Goal: Task Accomplishment & Management: Use online tool/utility

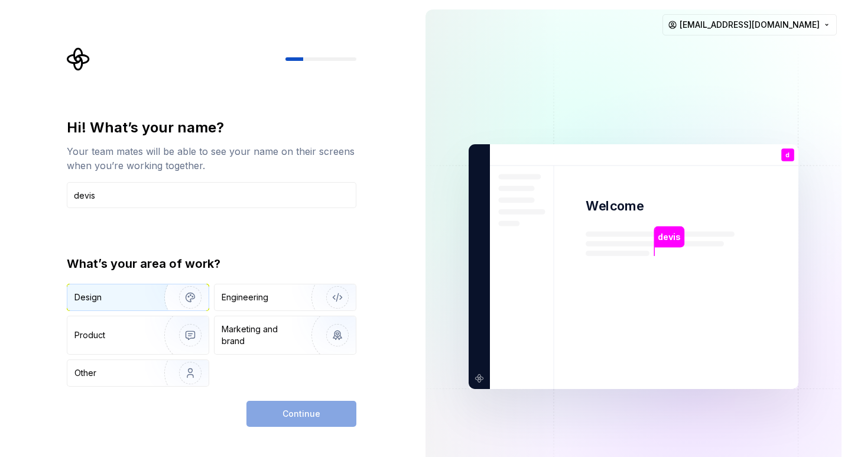
type input "devis"
click at [158, 299] on img "button" at bounding box center [183, 297] width 76 height 79
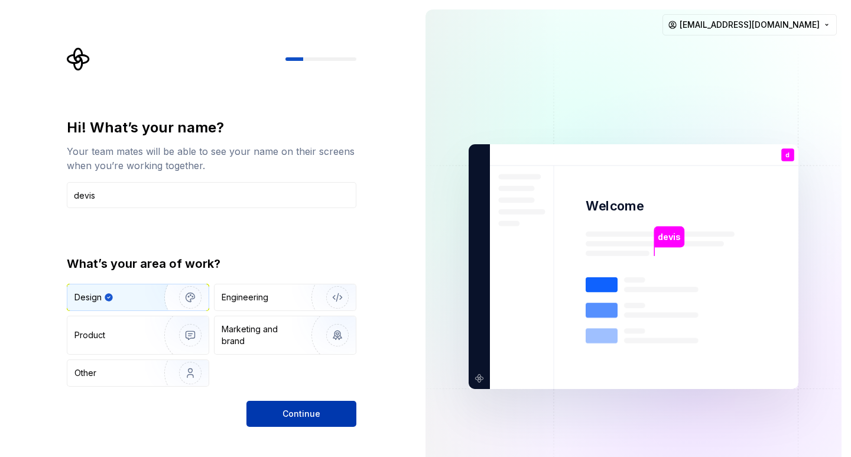
click at [309, 411] on span "Continue" at bounding box center [302, 414] width 38 height 12
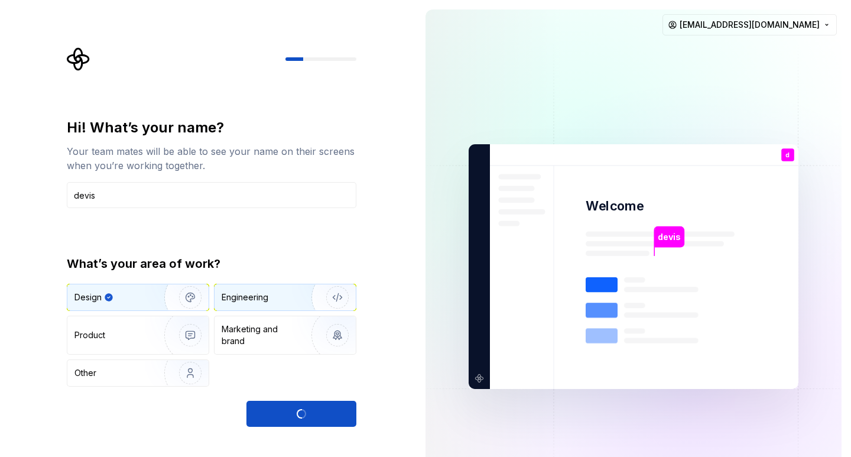
click at [337, 298] on img "button" at bounding box center [330, 297] width 76 height 79
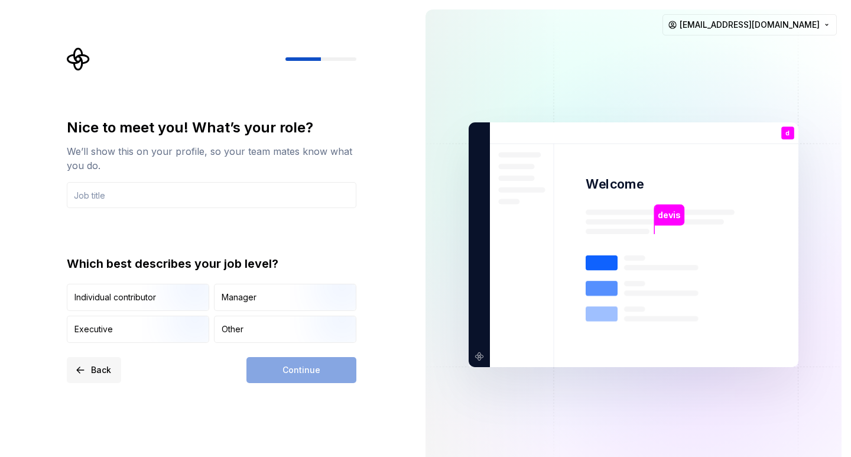
click at [84, 371] on button "Back" at bounding box center [94, 370] width 54 height 26
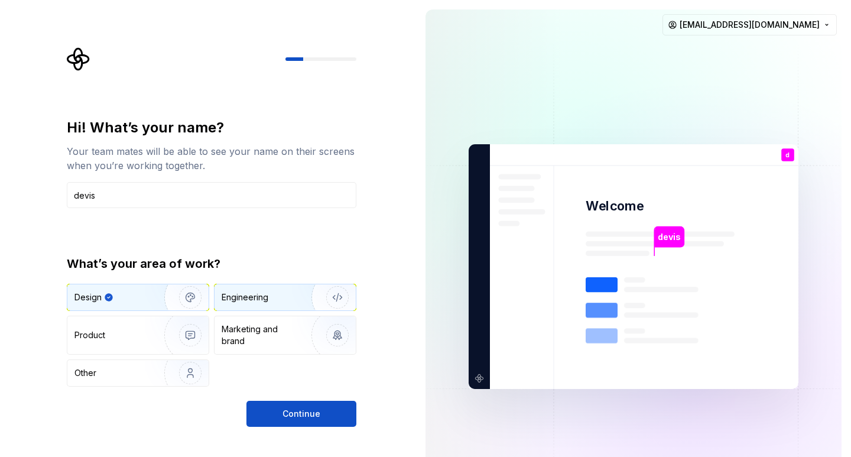
click at [267, 297] on div "Engineering" at bounding box center [245, 297] width 47 height 12
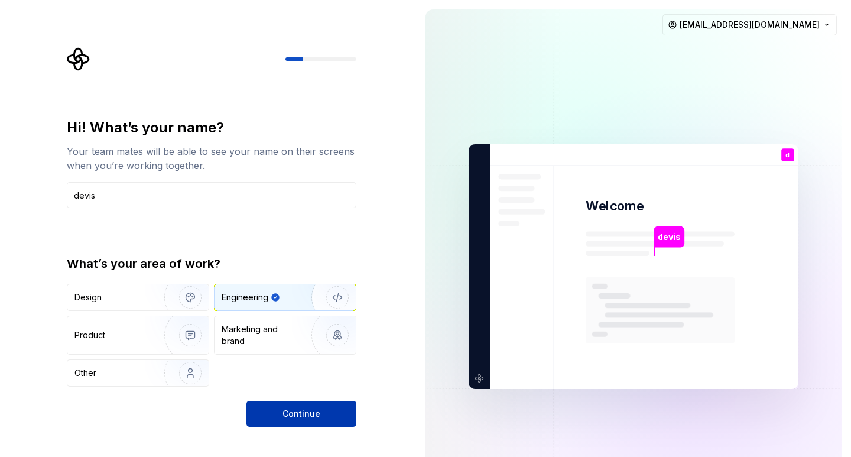
click at [304, 415] on span "Continue" at bounding box center [302, 414] width 38 height 12
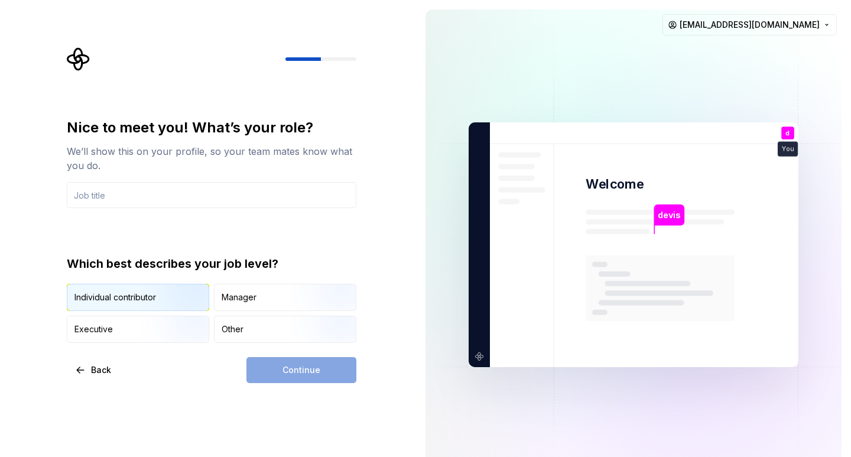
click at [154, 304] on img "button" at bounding box center [180, 311] width 76 height 79
click at [305, 369] on div "Continue" at bounding box center [301, 370] width 110 height 26
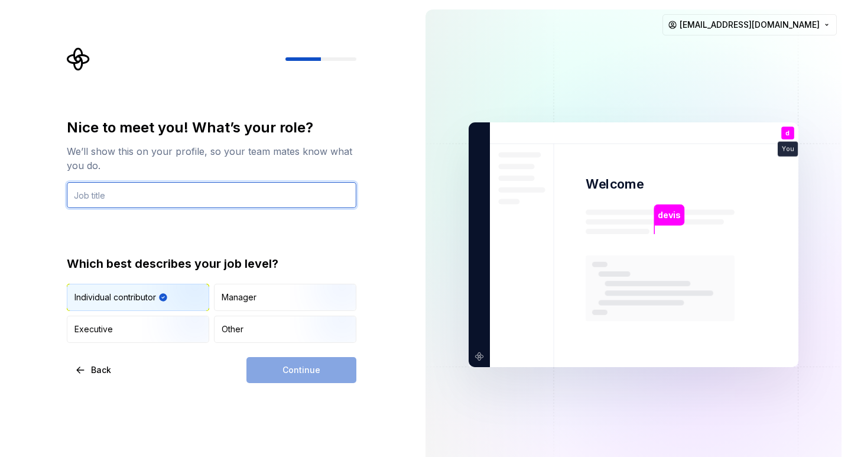
click at [137, 197] on input "text" at bounding box center [212, 195] width 290 height 26
type input "owner"
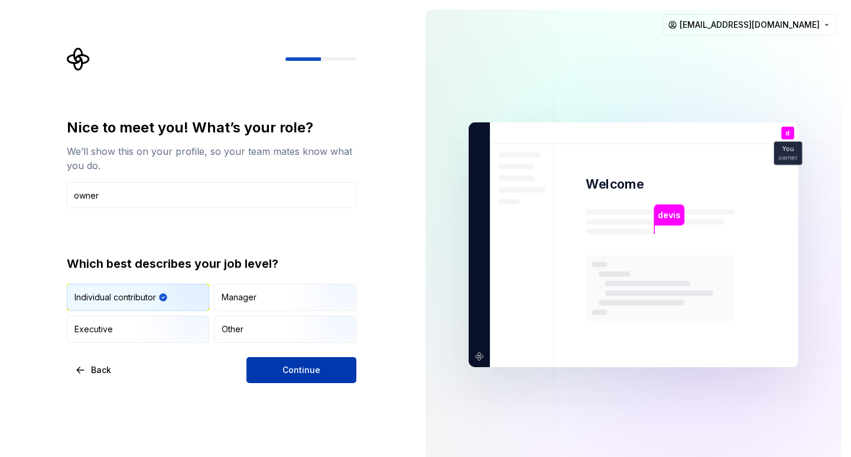
click at [298, 366] on span "Continue" at bounding box center [302, 370] width 38 height 12
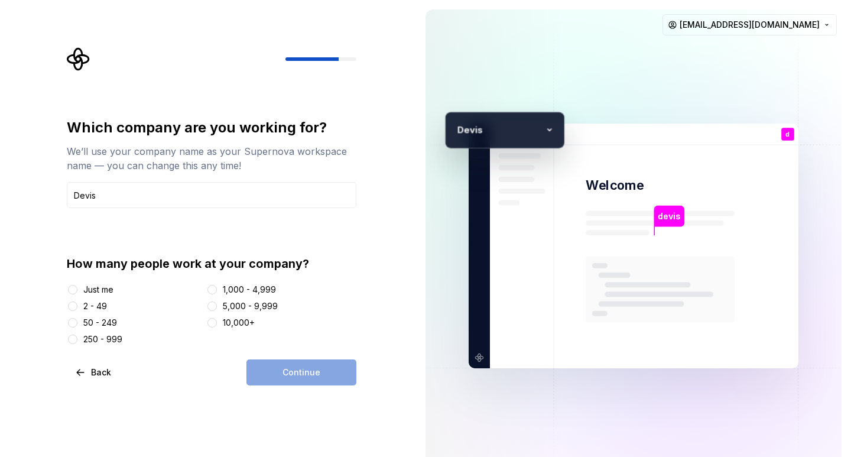
type input "Devis"
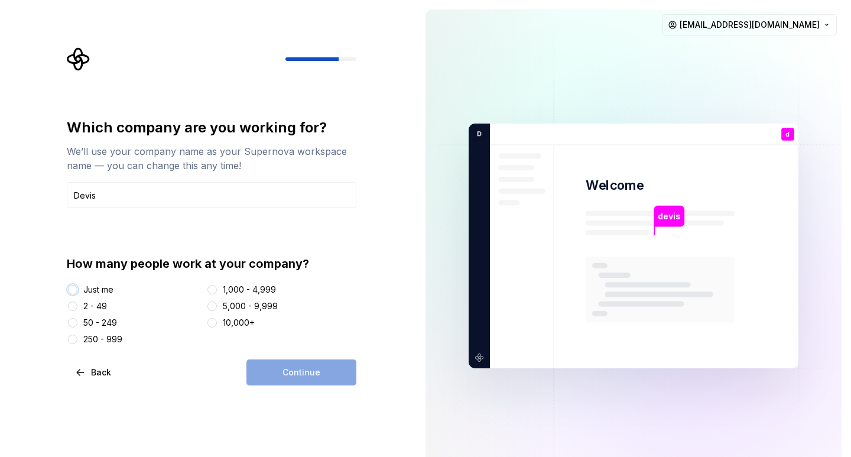
click at [70, 287] on button "Just me" at bounding box center [72, 289] width 9 height 9
click at [304, 367] on span "Continue" at bounding box center [302, 372] width 38 height 12
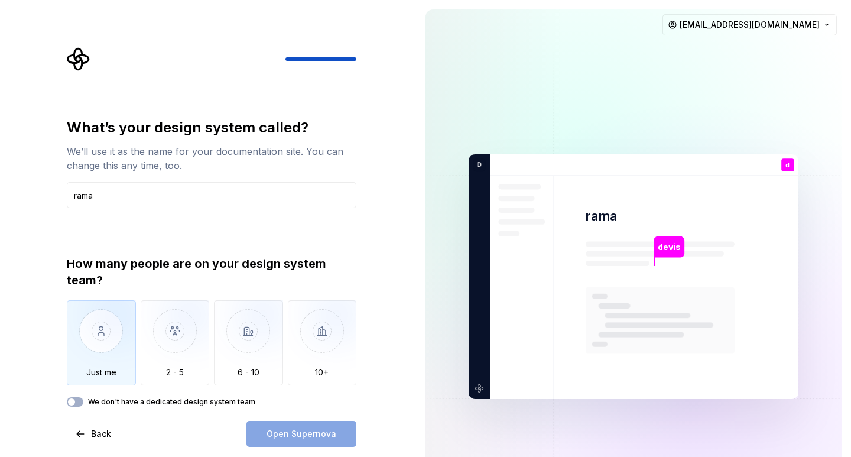
type input "rama"
click at [85, 354] on img "button" at bounding box center [101, 339] width 69 height 79
click at [300, 437] on span "Open Supernova" at bounding box center [302, 434] width 70 height 12
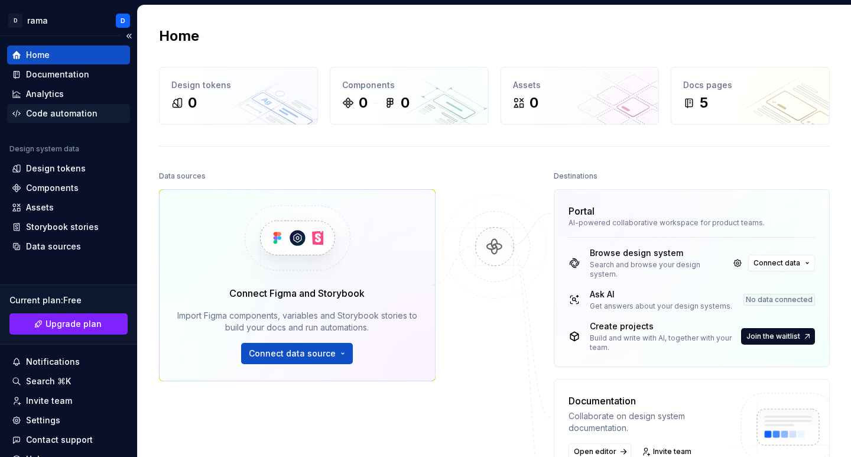
click at [58, 112] on div "Code automation" at bounding box center [62, 114] width 72 height 12
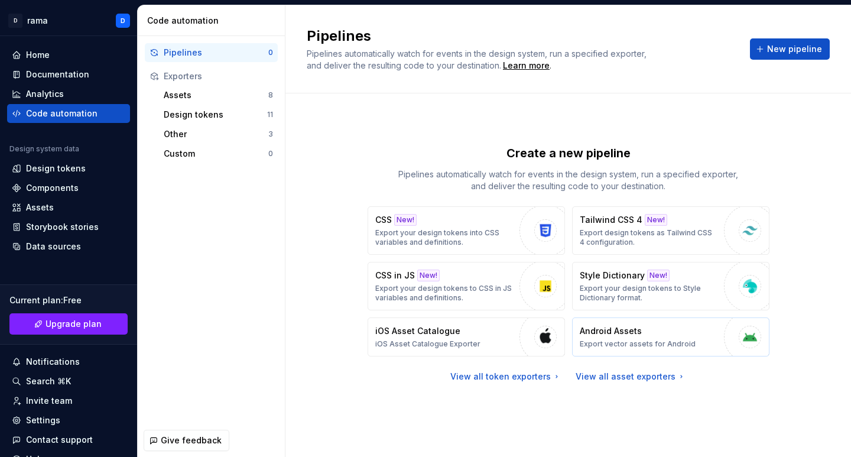
click at [698, 343] on button "Android Assets Export vector assets for Android" at bounding box center [670, 336] width 197 height 39
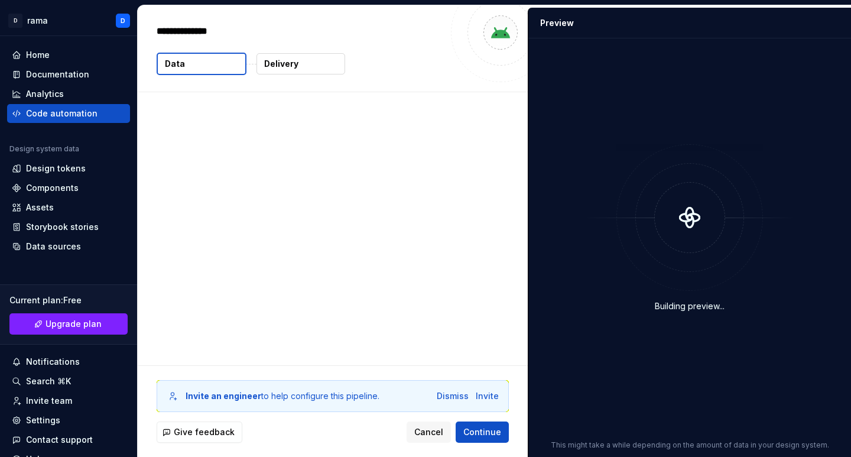
type textarea "*"
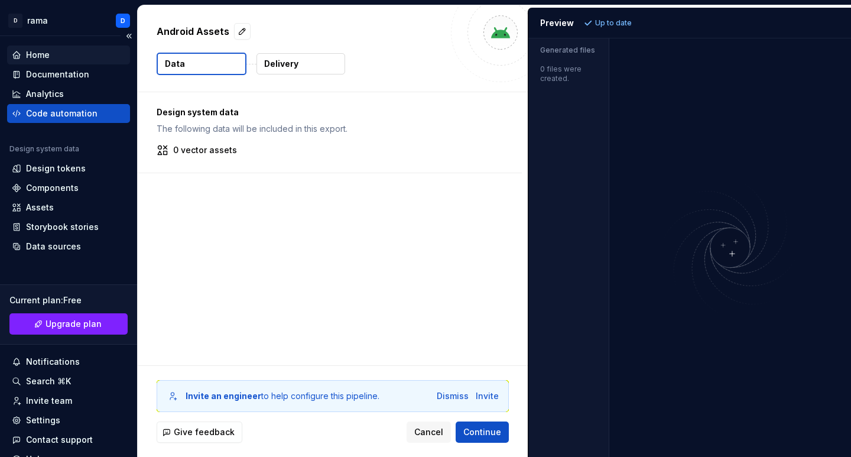
click at [55, 57] on div "Home" at bounding box center [68, 55] width 113 height 12
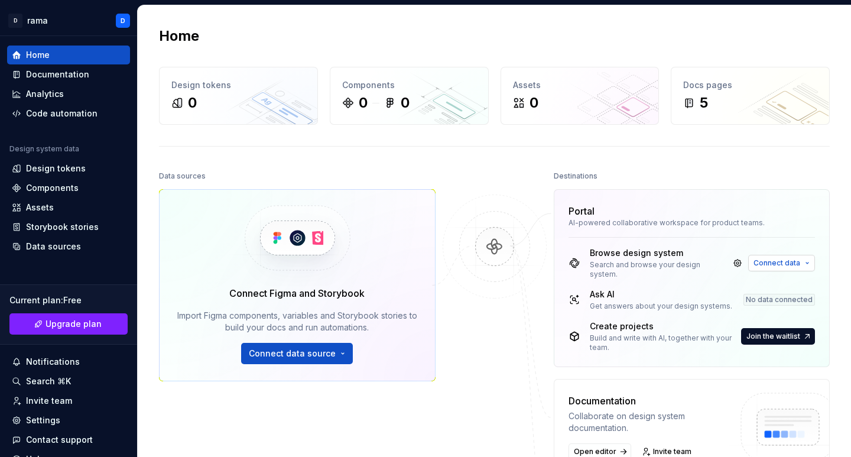
click at [767, 255] on button "Connect data" at bounding box center [781, 263] width 67 height 17
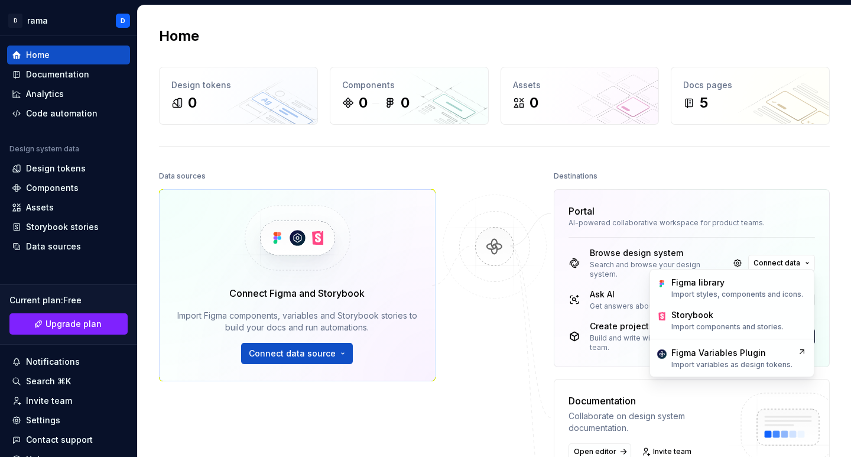
click at [524, 365] on div at bounding box center [495, 376] width 118 height 417
